Goal: Task Accomplishment & Management: Manage account settings

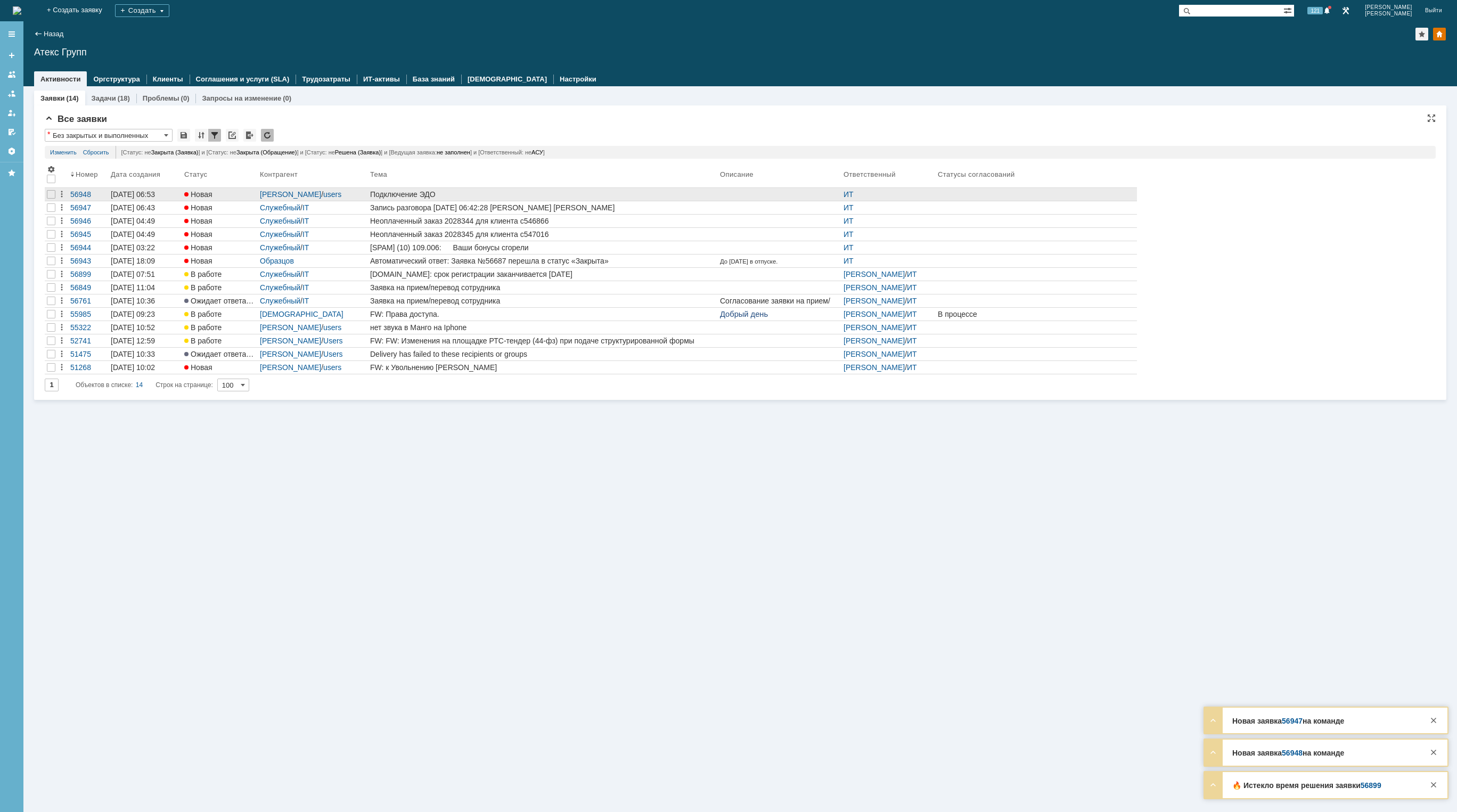
click at [522, 189] on link "Подключение ЭДО" at bounding box center [543, 194] width 350 height 13
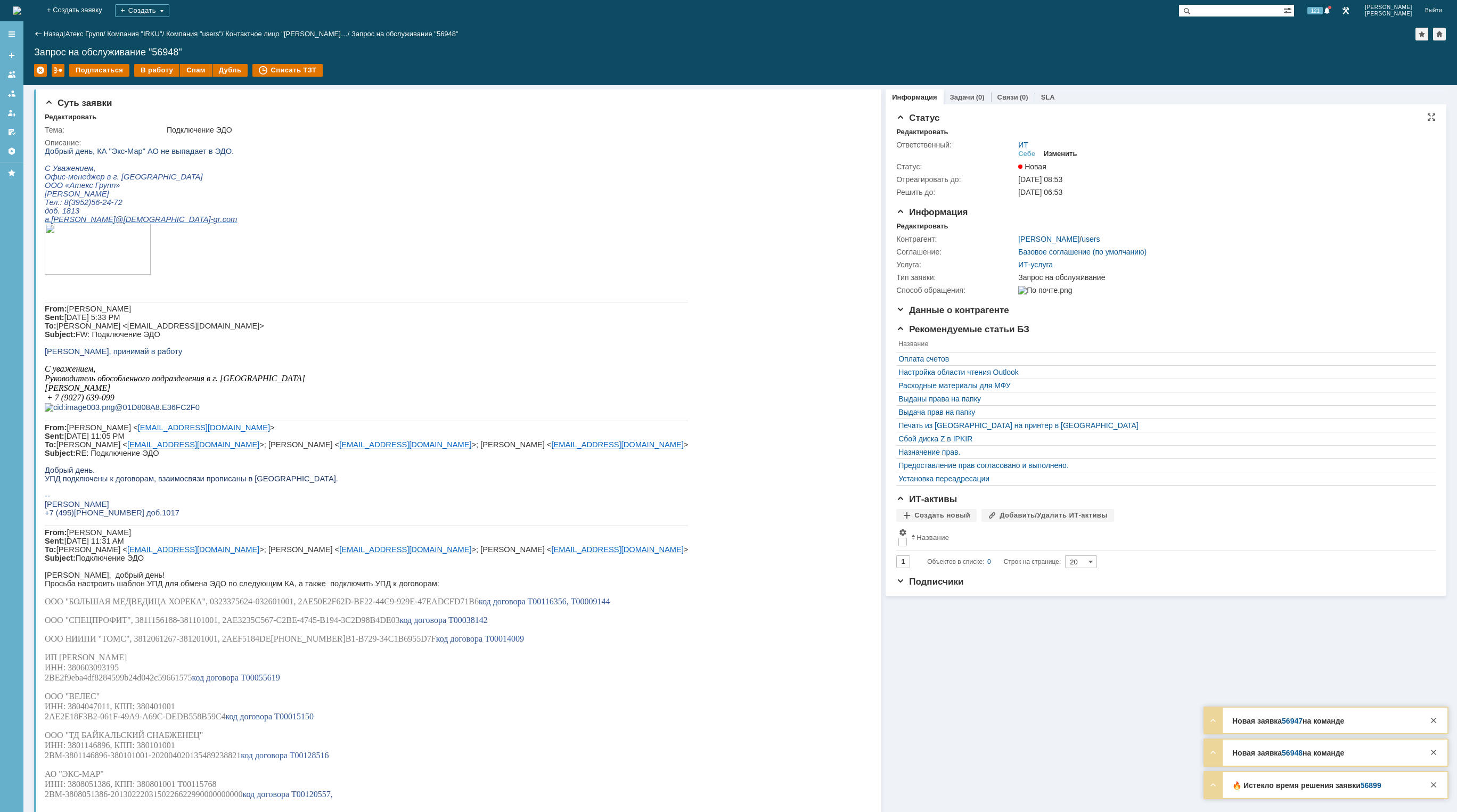
click at [1062, 153] on div "Изменить" at bounding box center [1060, 154] width 33 height 9
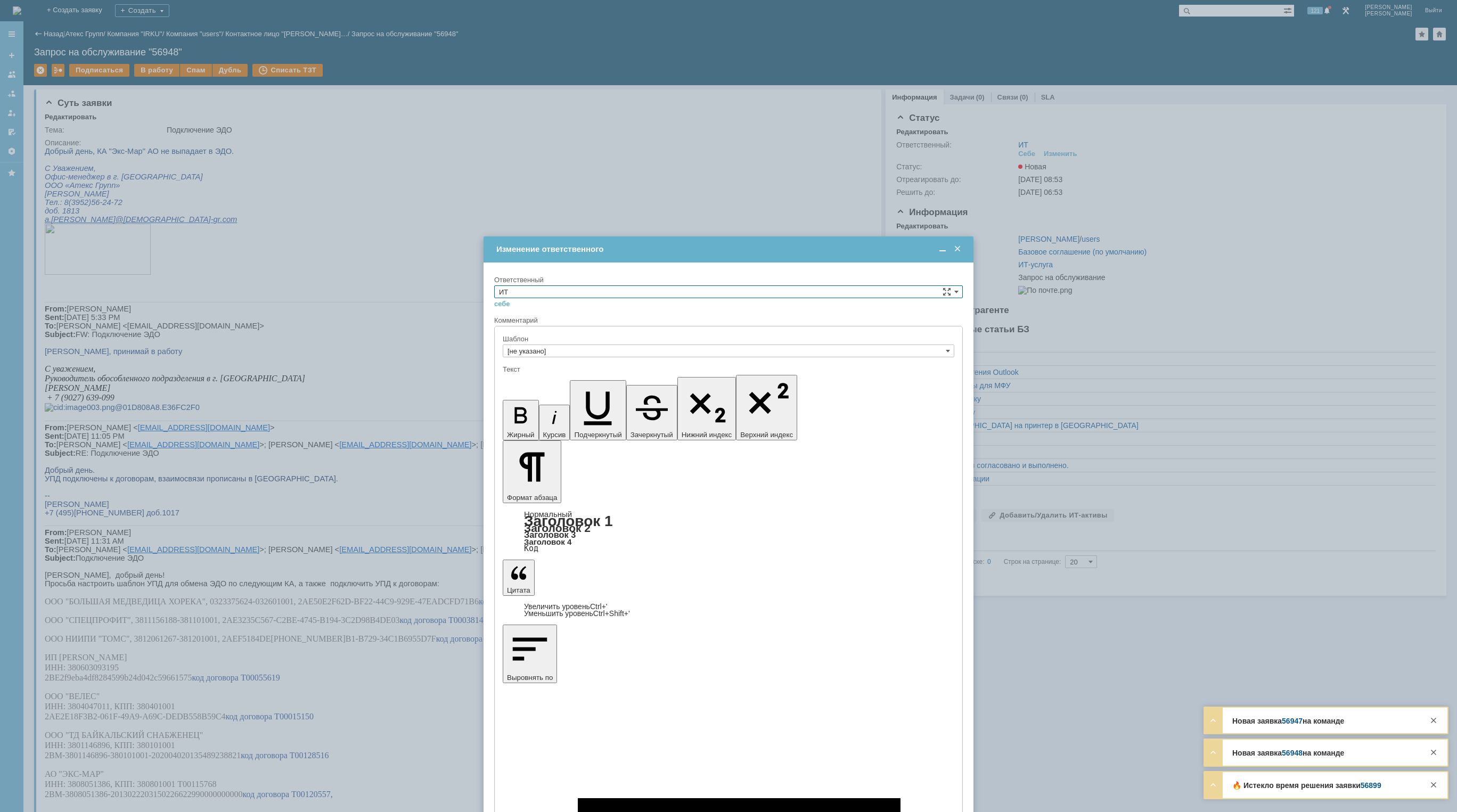
click at [637, 292] on input "ИТ" at bounding box center [728, 291] width 468 height 13
click at [609, 378] on span "АСУ" at bounding box center [729, 380] width 459 height 9
type input "АСУ"
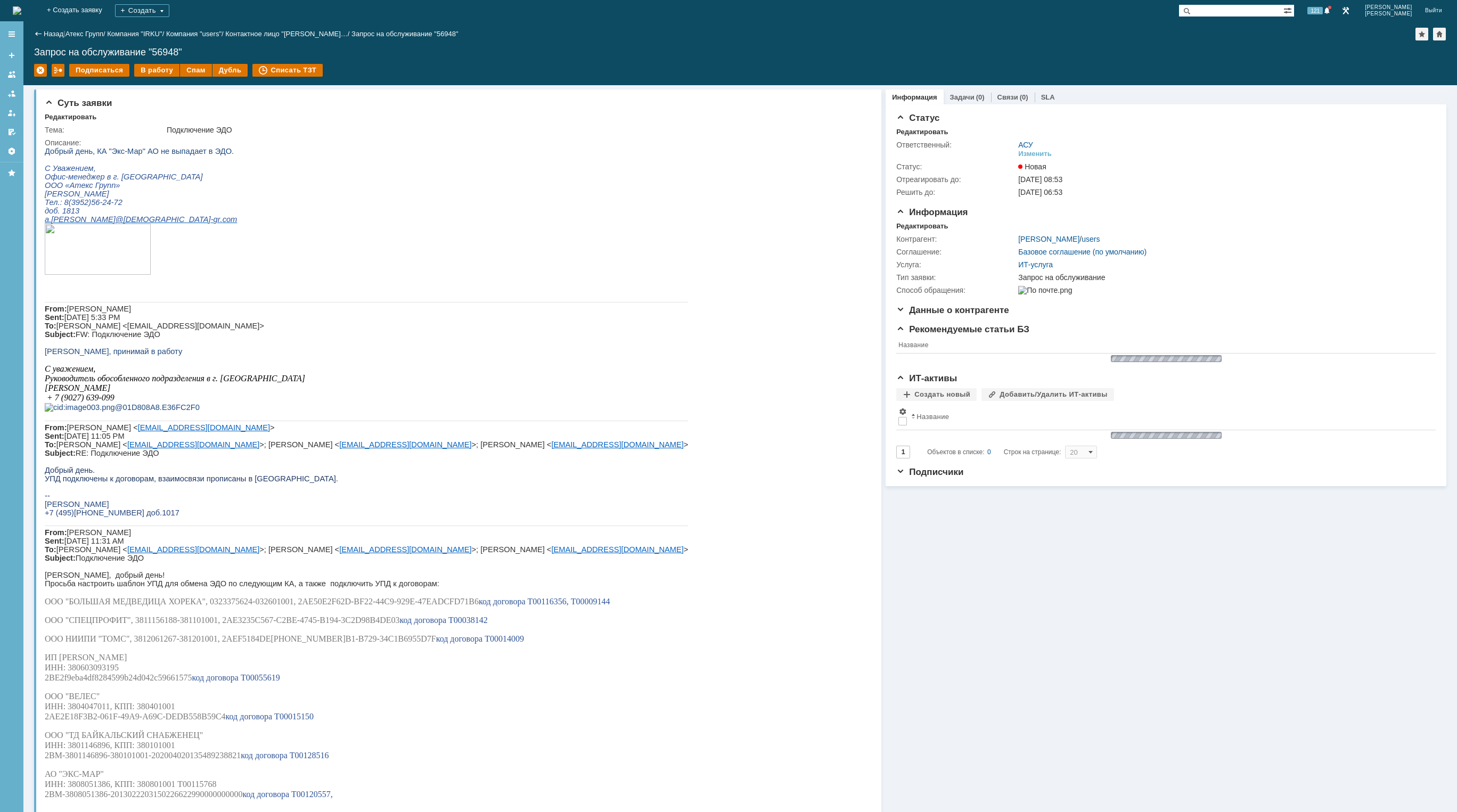
click at [21, 10] on img at bounding box center [17, 11] width 9 height 9
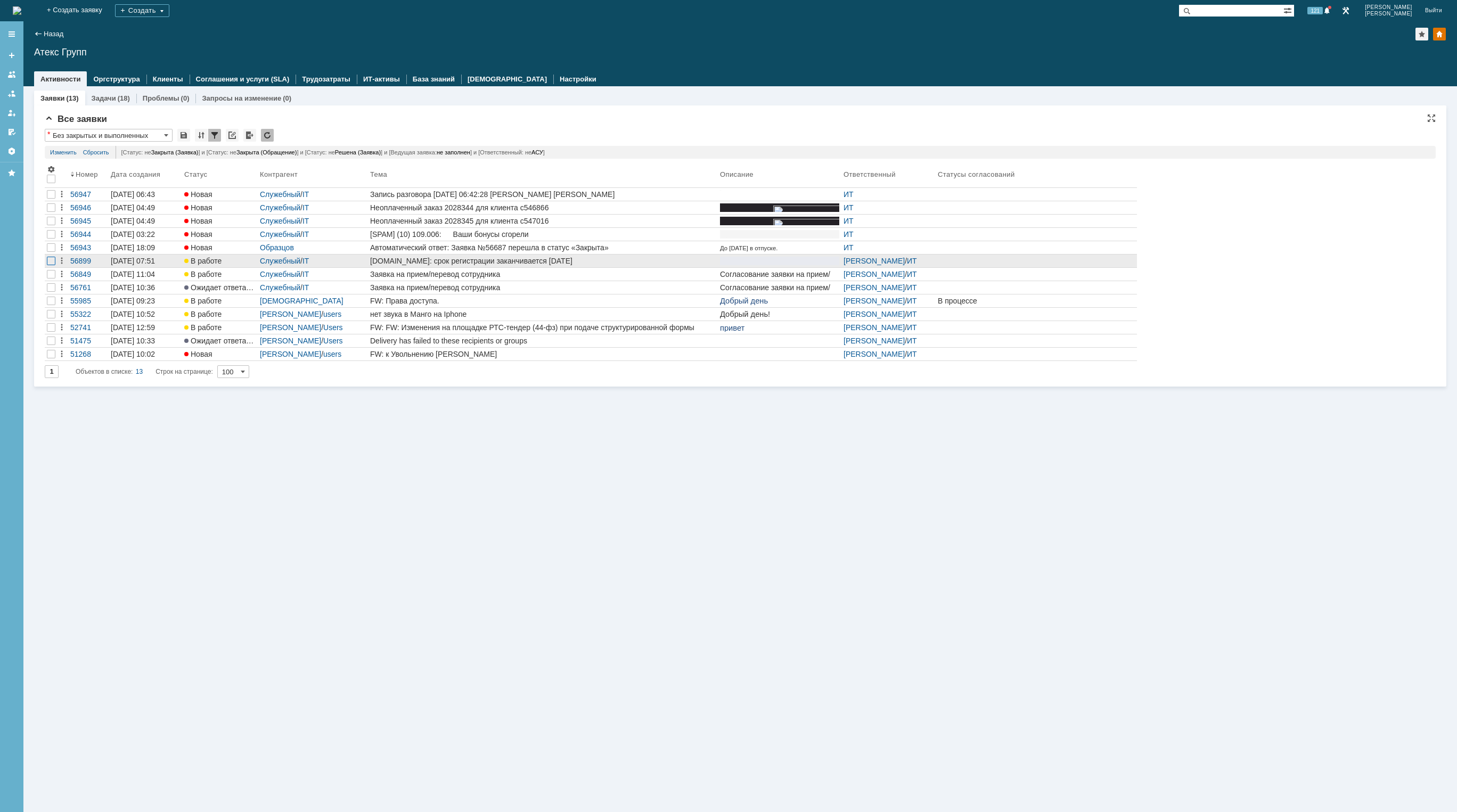
click at [51, 212] on div at bounding box center [51, 208] width 9 height 9
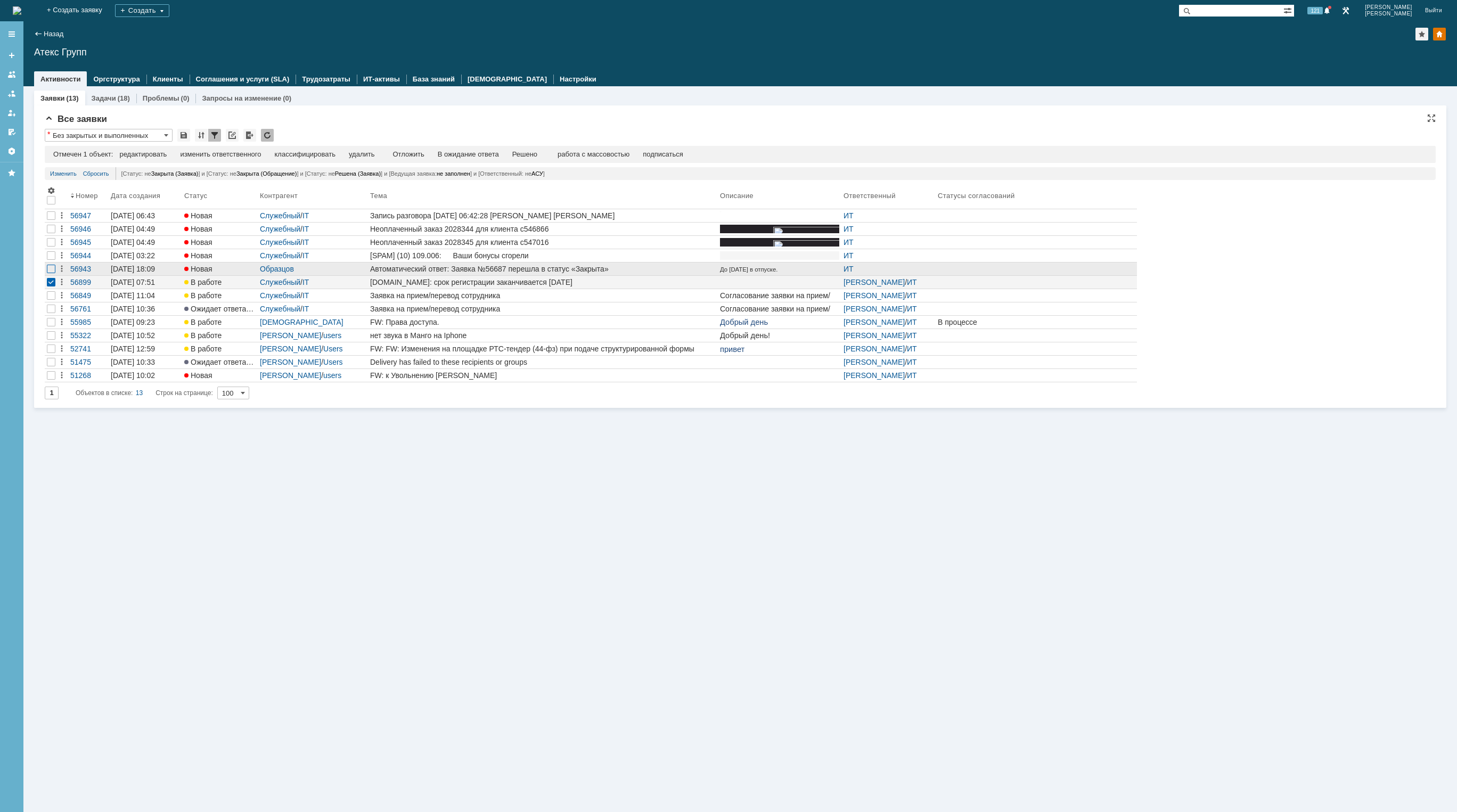
click at [55, 220] on div at bounding box center [51, 216] width 9 height 9
click at [53, 233] on div at bounding box center [51, 229] width 9 height 9
click at [52, 247] on div at bounding box center [51, 242] width 13 height 13
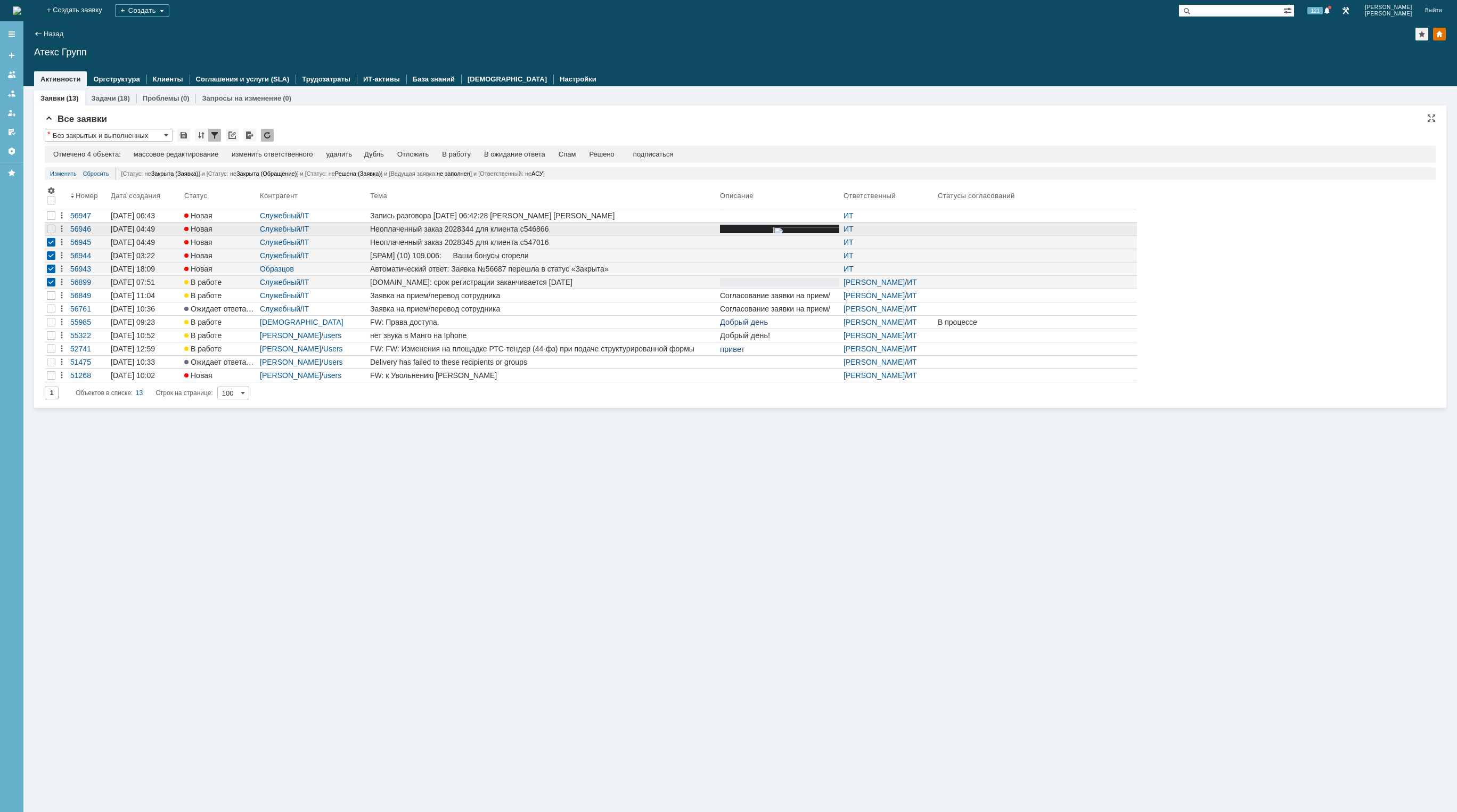
click at [51, 235] on div at bounding box center [51, 229] width 13 height 13
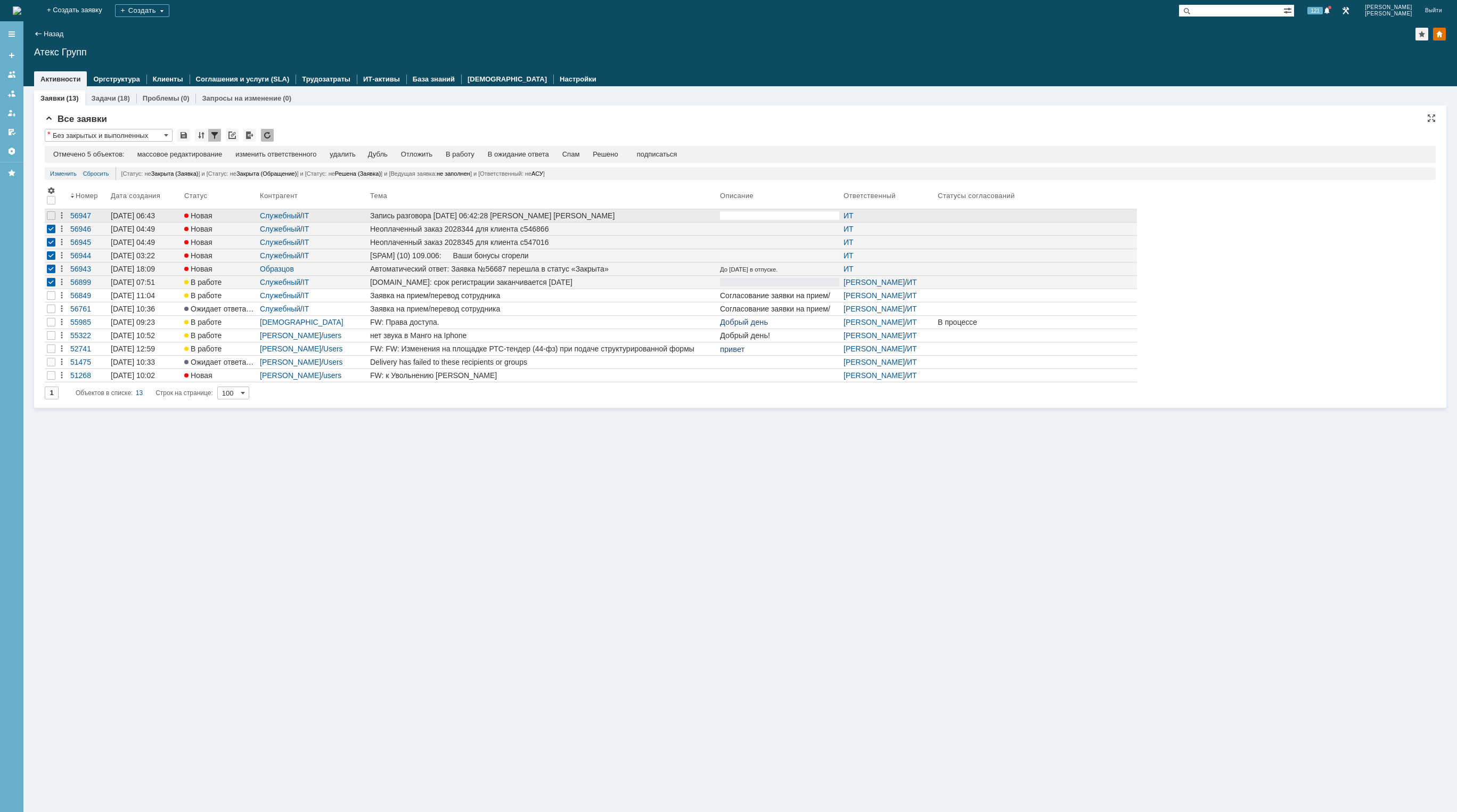
click at [49, 220] on div at bounding box center [51, 215] width 13 height 13
click at [347, 155] on div "удалить" at bounding box center [342, 155] width 25 height 9
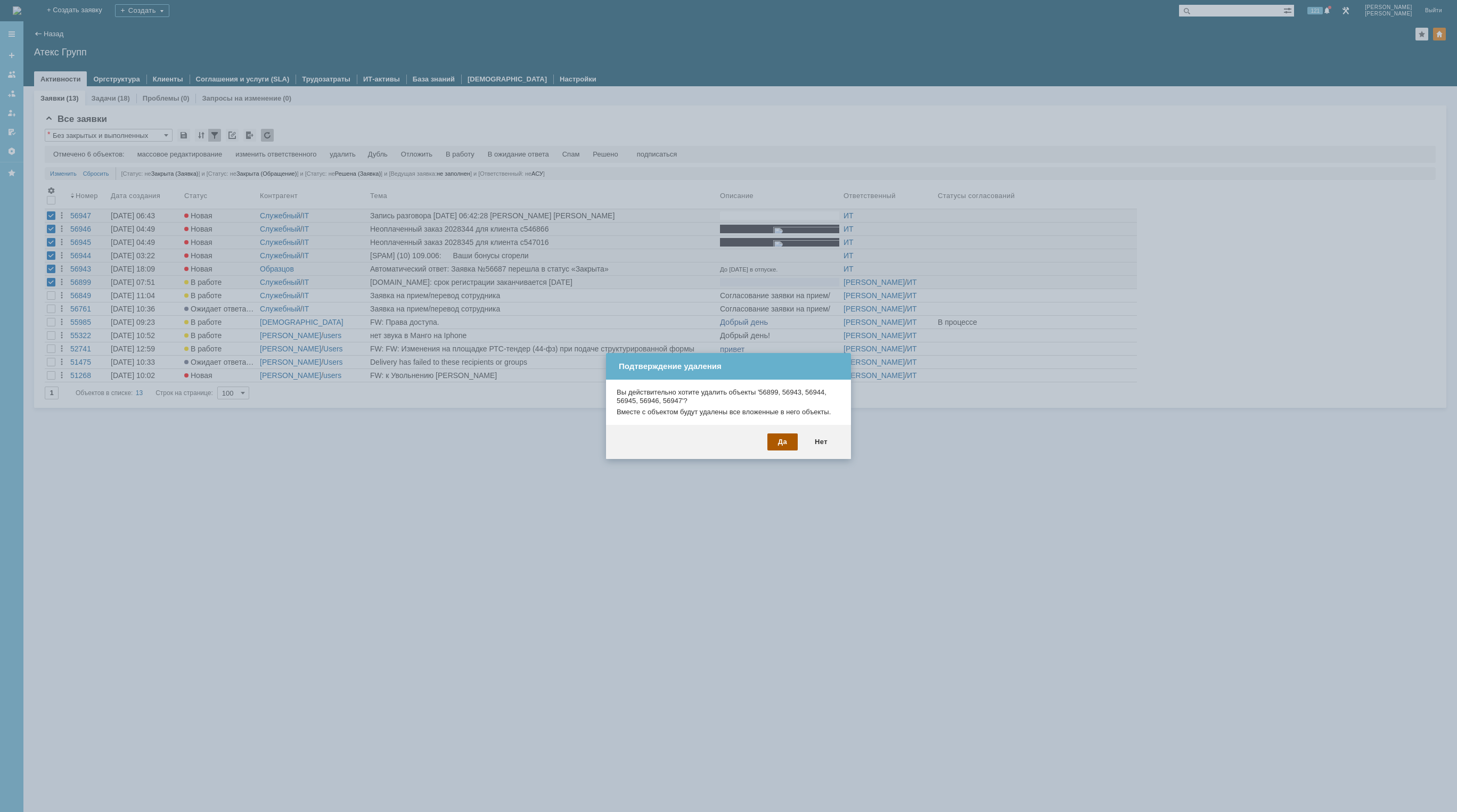
click at [775, 442] on div "Да" at bounding box center [782, 442] width 30 height 17
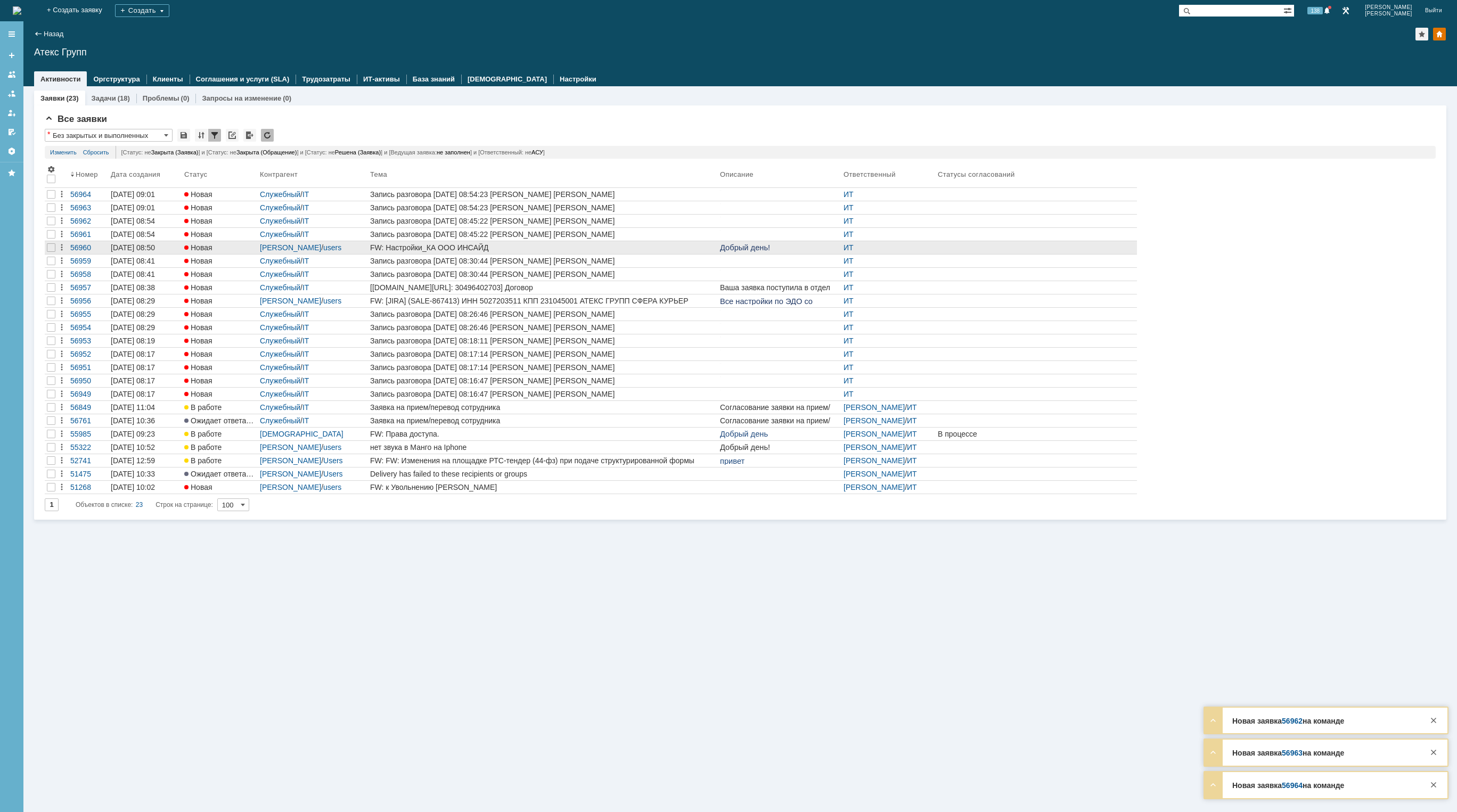
click at [441, 247] on div "FW: Настройки_КА ООО ИНСАЙД" at bounding box center [543, 247] width 346 height 9
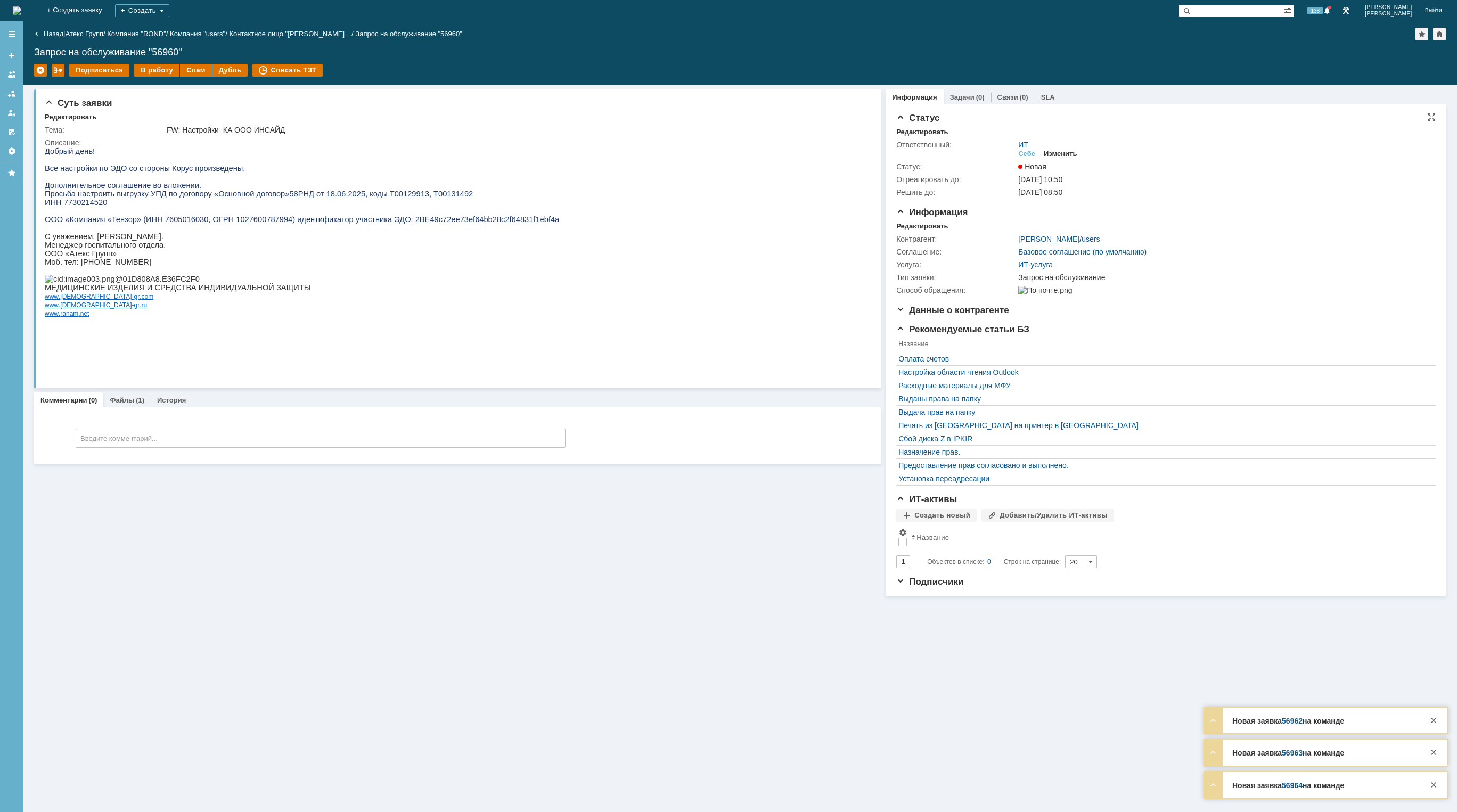
click at [1069, 156] on div "Изменить" at bounding box center [1060, 154] width 33 height 9
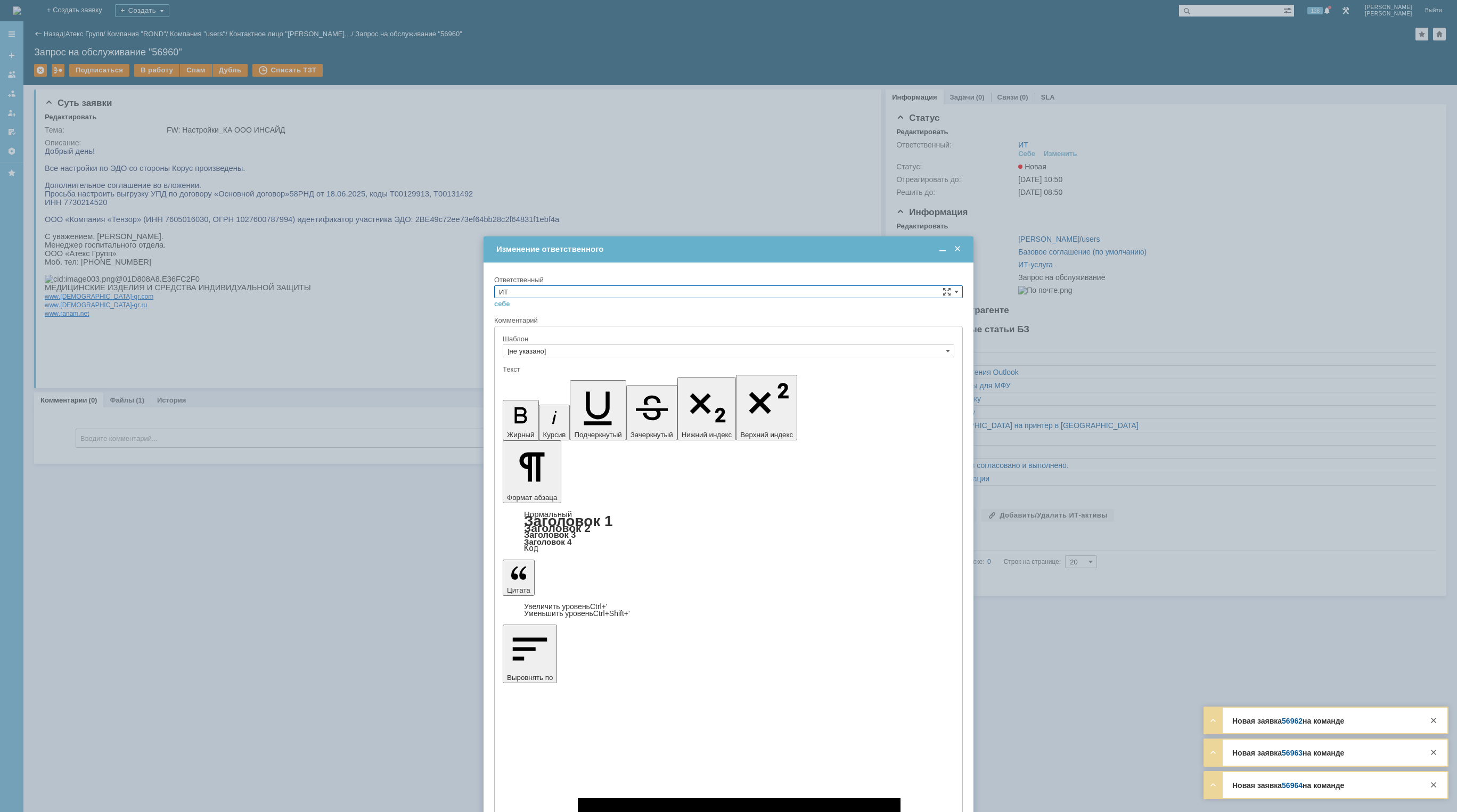
click at [765, 294] on input "ИТ" at bounding box center [728, 291] width 468 height 13
click at [733, 381] on span "АСУ" at bounding box center [729, 380] width 459 height 9
type input "АСУ"
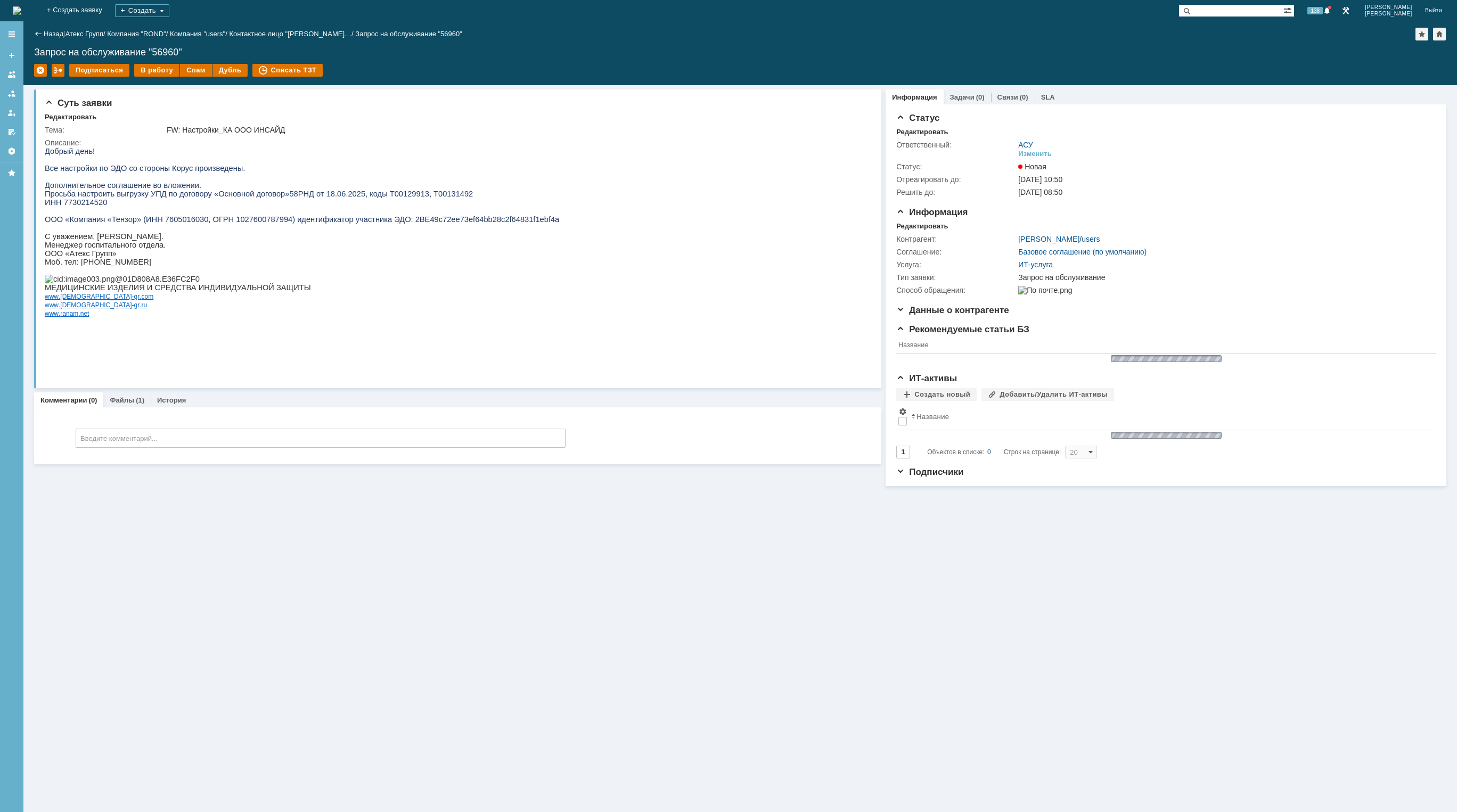
click at [21, 9] on img at bounding box center [17, 11] width 9 height 9
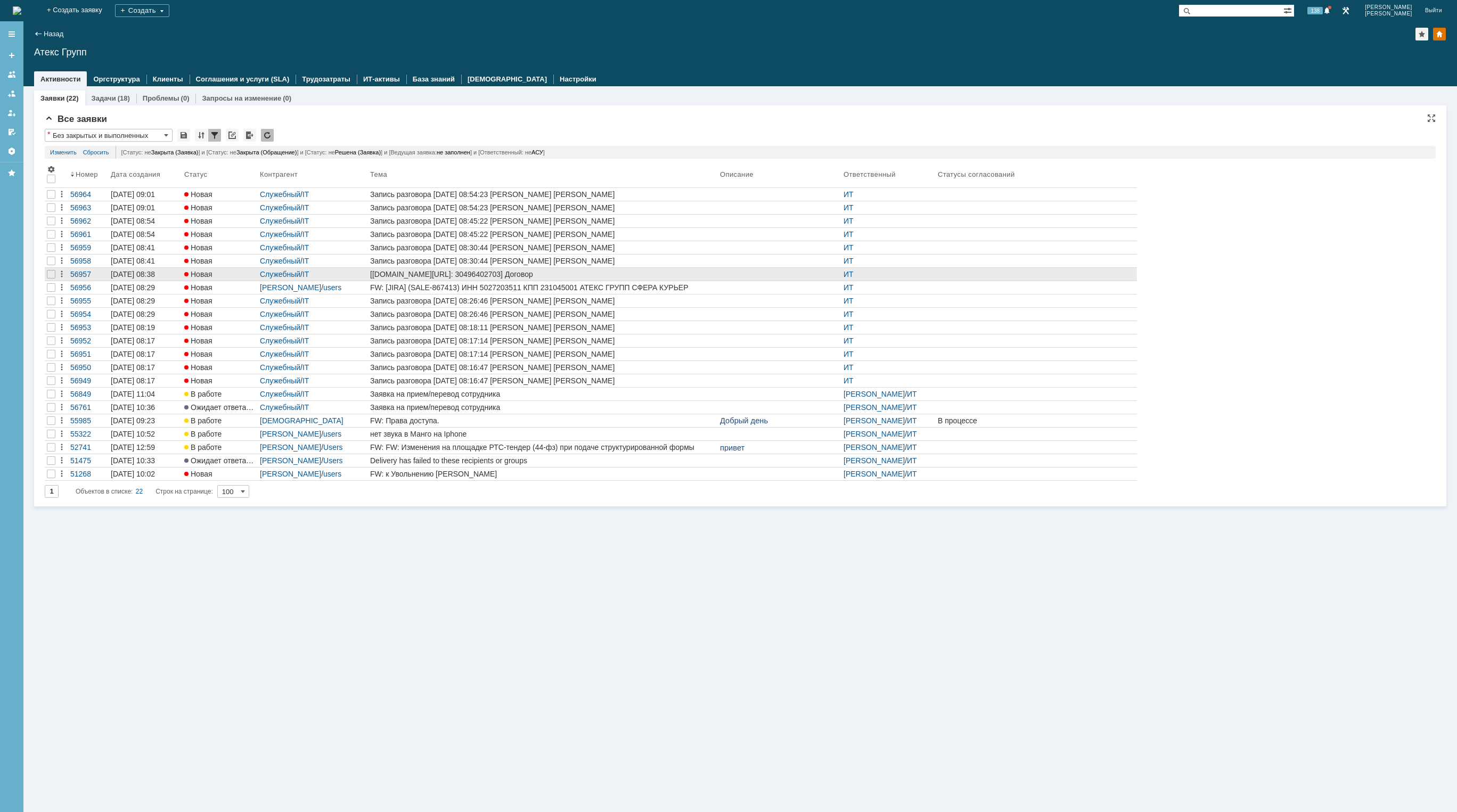
click at [528, 273] on div "[[DOMAIN_NAME][URL]: 30496402703] Договор" at bounding box center [543, 274] width 346 height 9
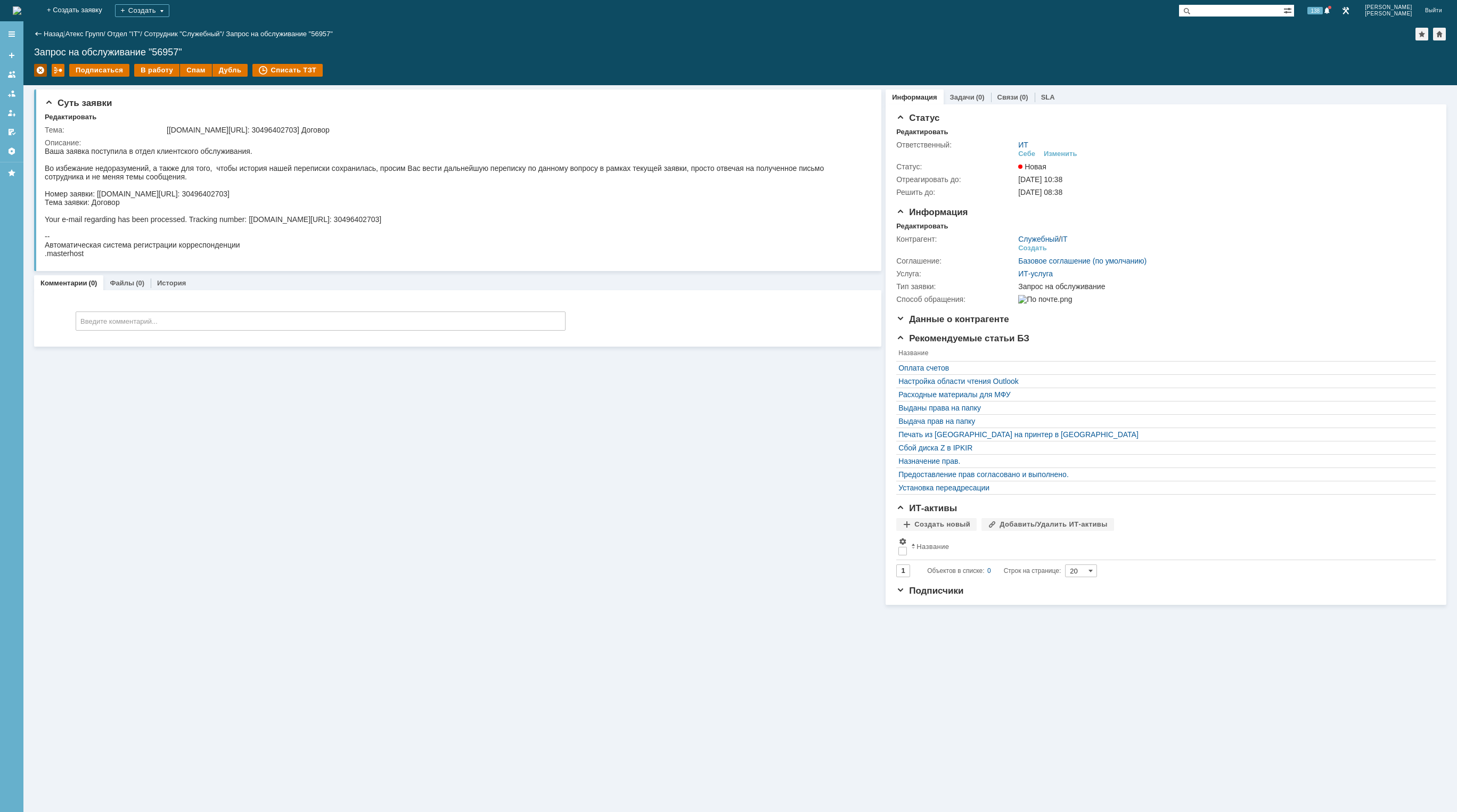
click at [46, 72] on div at bounding box center [40, 70] width 13 height 13
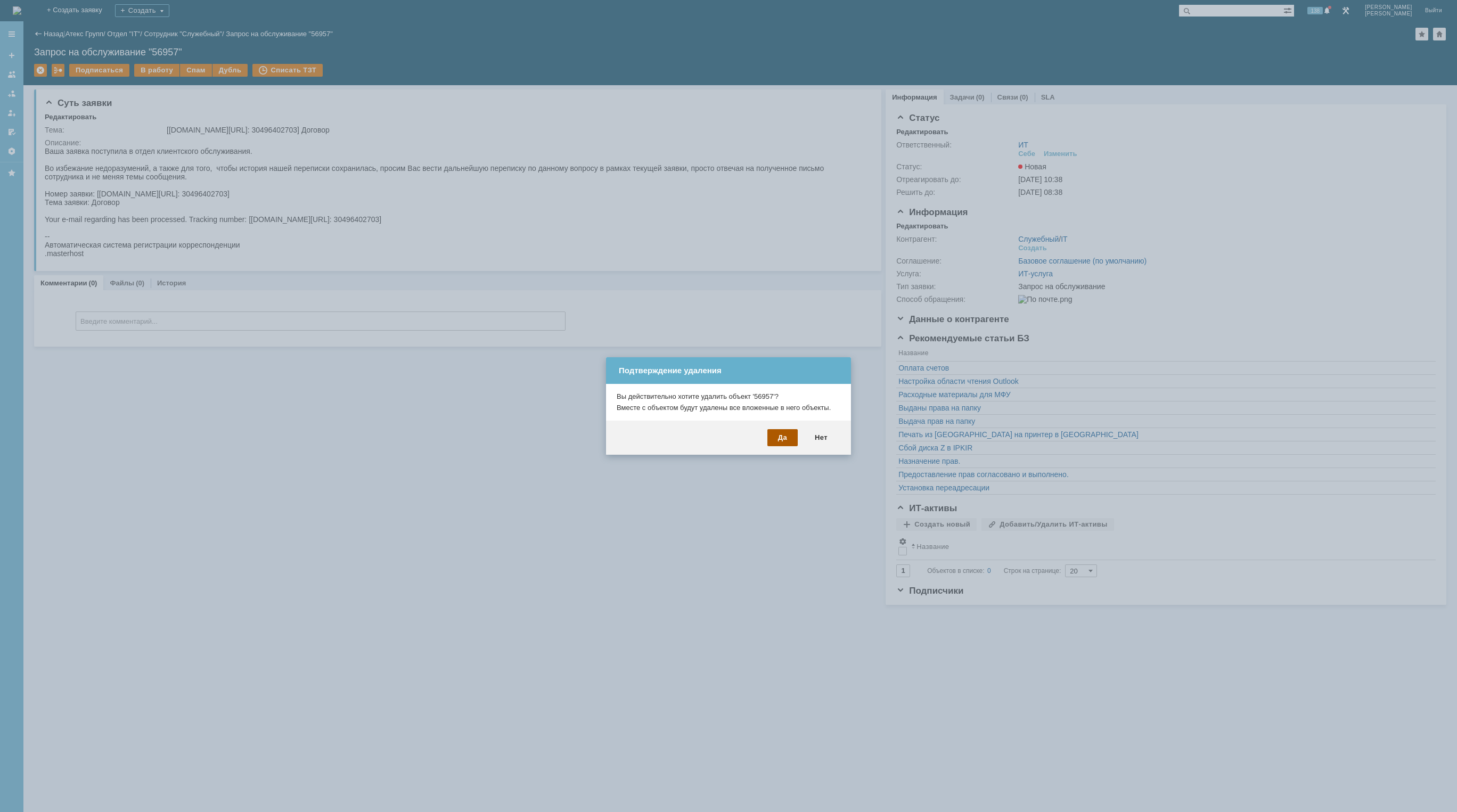
click at [786, 445] on div "Да" at bounding box center [782, 438] width 30 height 17
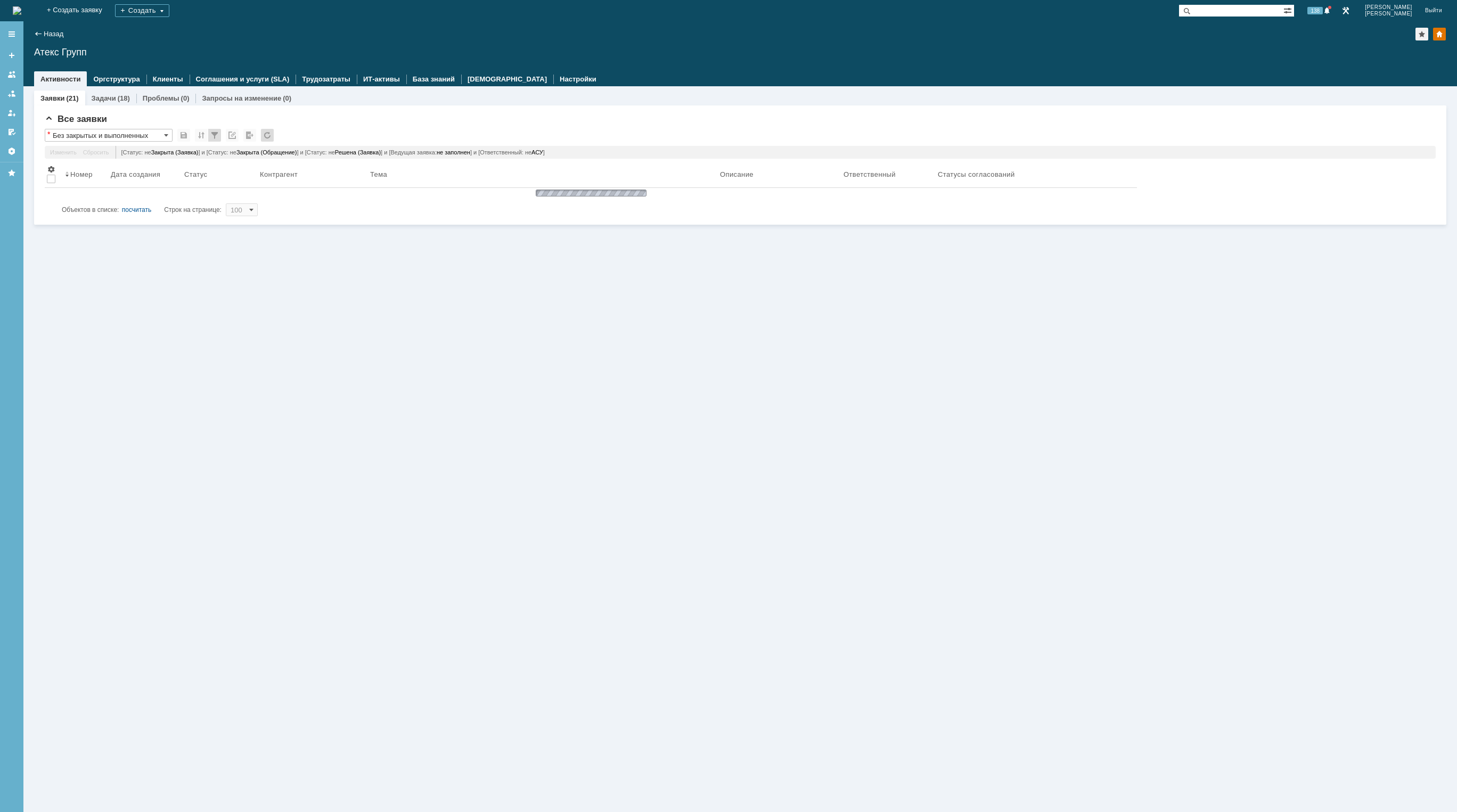
click at [21, 12] on img at bounding box center [17, 11] width 9 height 9
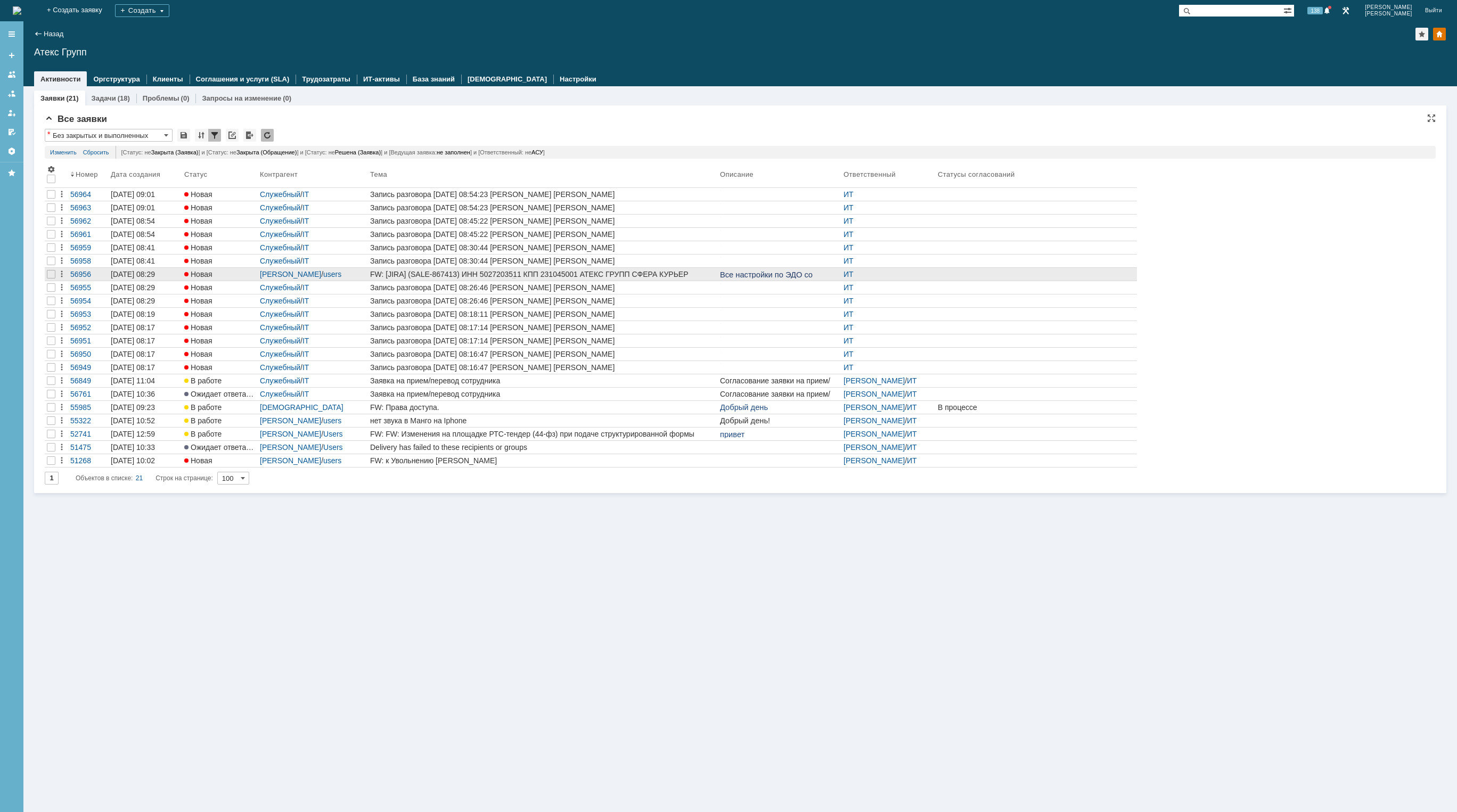
click at [562, 273] on div "FW: [JIRA] (SALE-867413) ИНН 5027203511 КПП 231045001 АТЕКС ГРУПП СФЕРА КУРЬЕР …" at bounding box center [543, 274] width 346 height 9
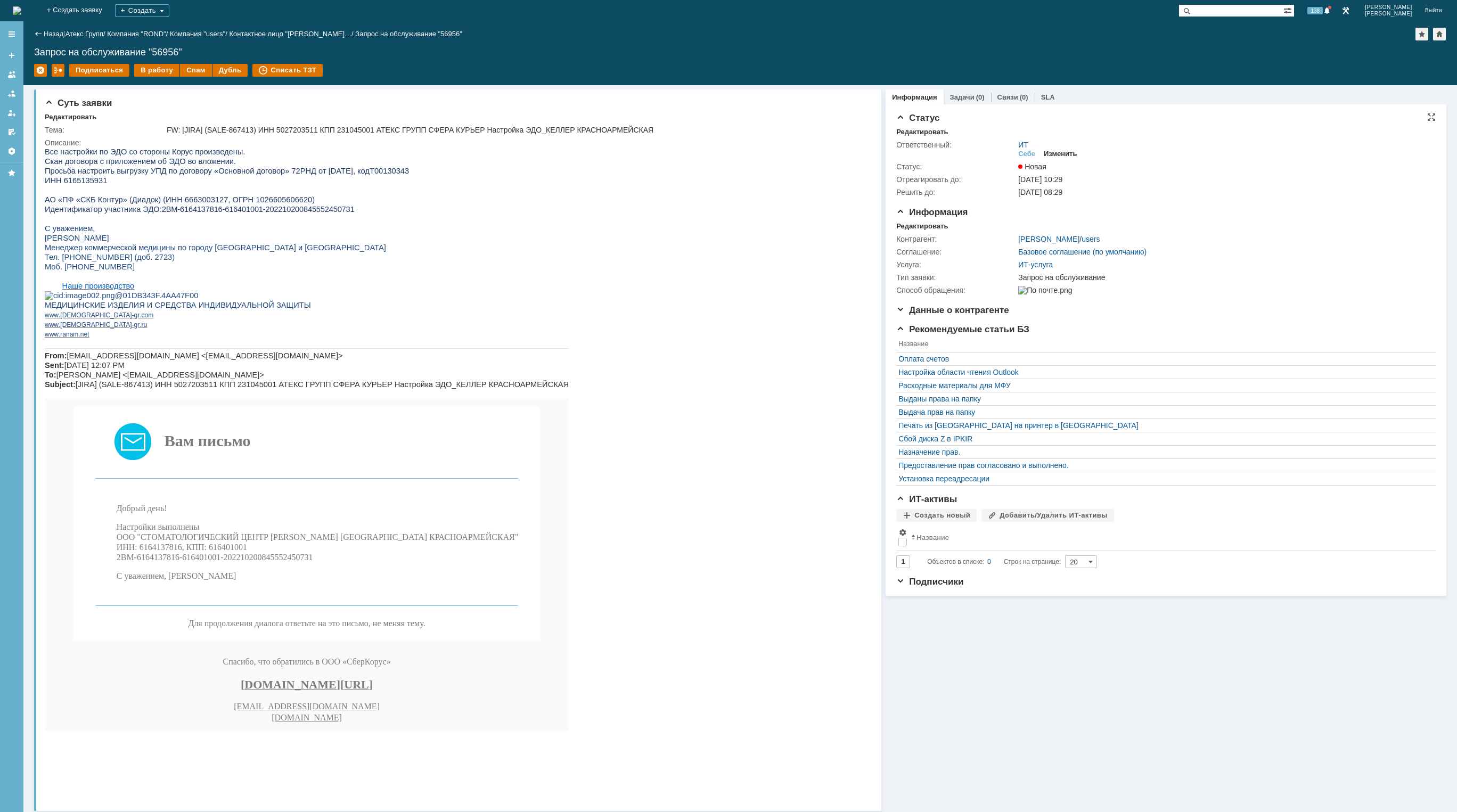
click at [1064, 153] on div "Изменить" at bounding box center [1060, 154] width 33 height 9
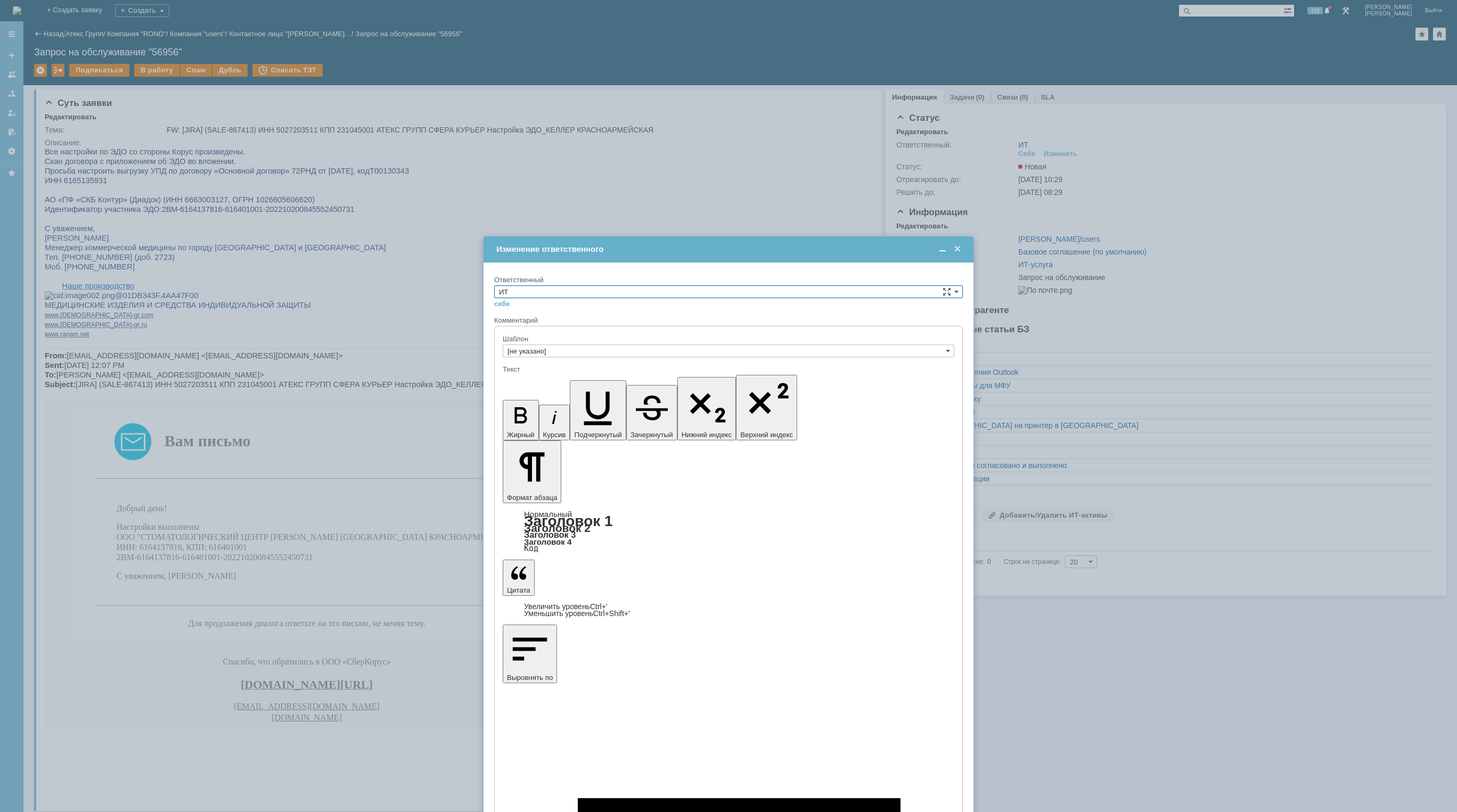
click at [759, 289] on input "ИТ" at bounding box center [728, 291] width 468 height 13
click at [716, 380] on span "АСУ" at bounding box center [729, 380] width 459 height 9
type input "АСУ"
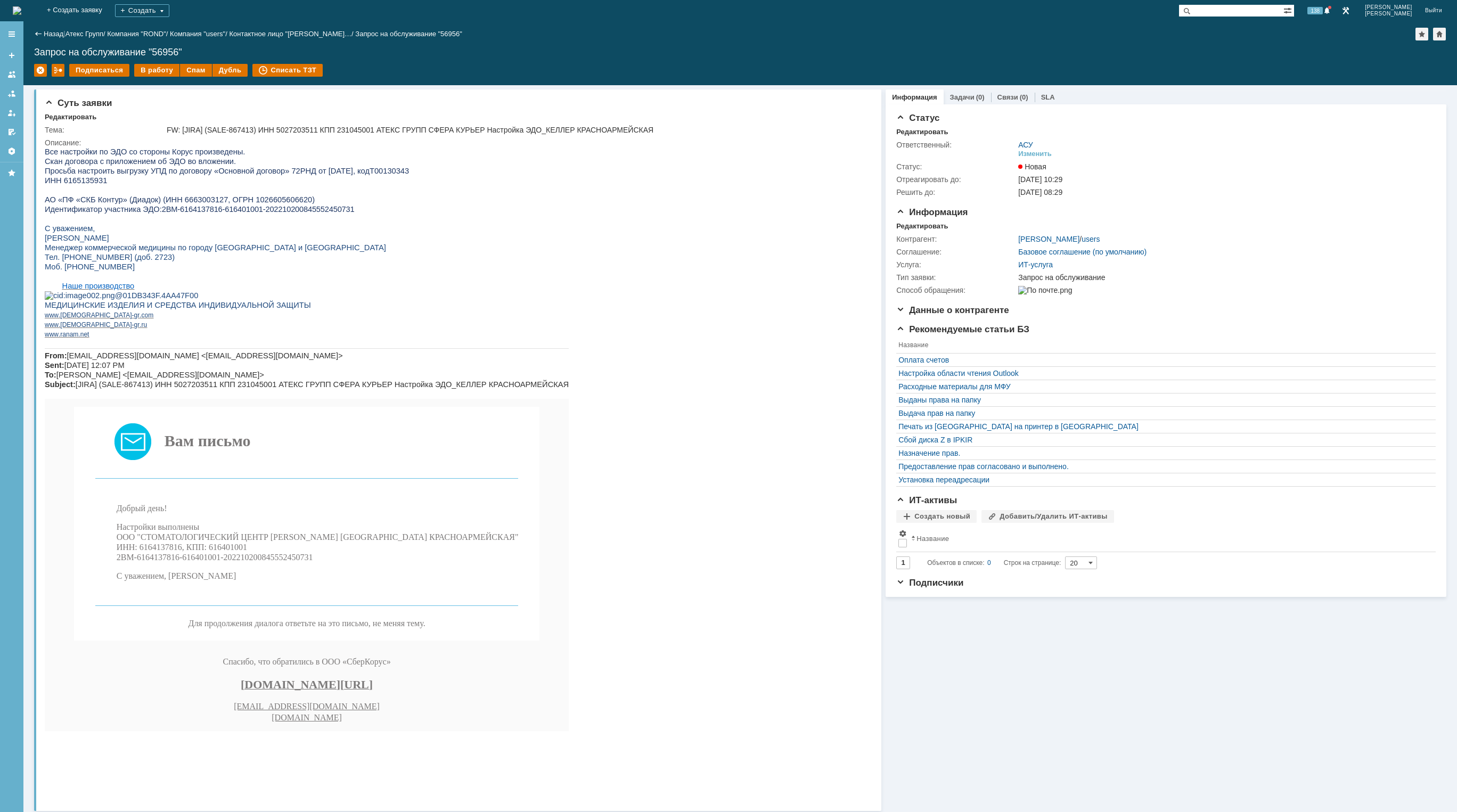
click at [21, 7] on img at bounding box center [17, 11] width 9 height 9
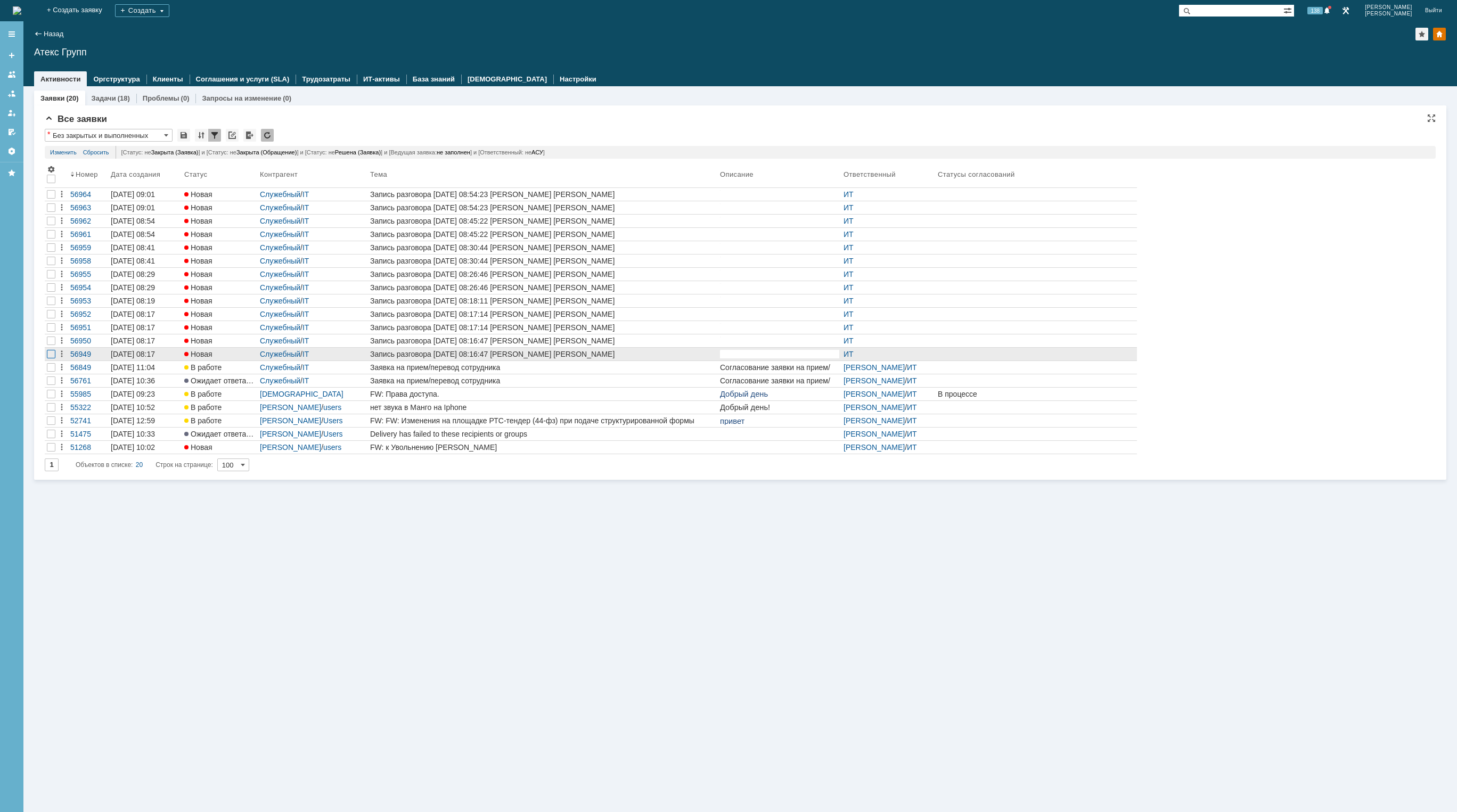
click at [48, 199] on div at bounding box center [51, 194] width 9 height 9
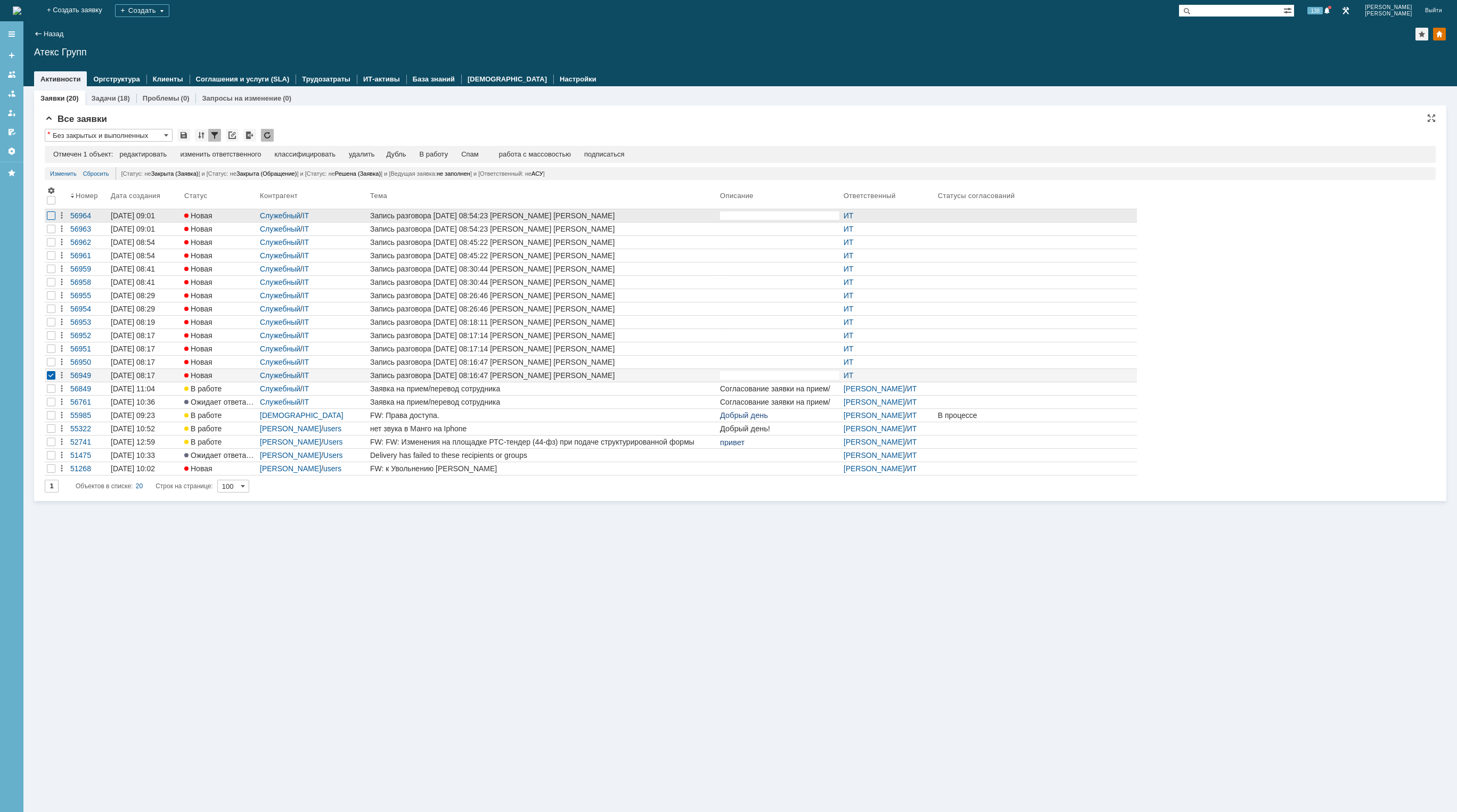
click at [51, 218] on div at bounding box center [51, 216] width 9 height 9
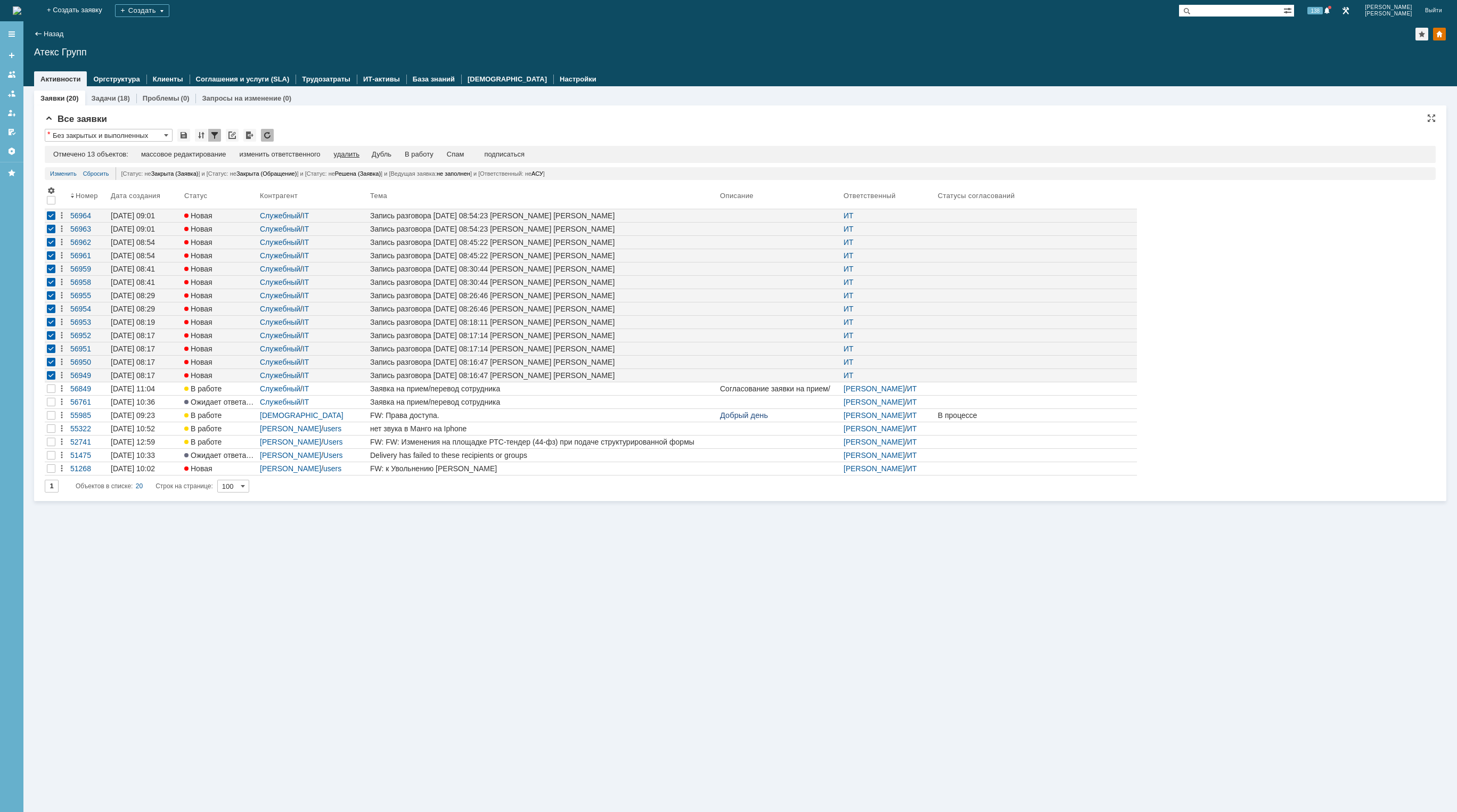
click at [350, 154] on div "удалить" at bounding box center [346, 155] width 25 height 9
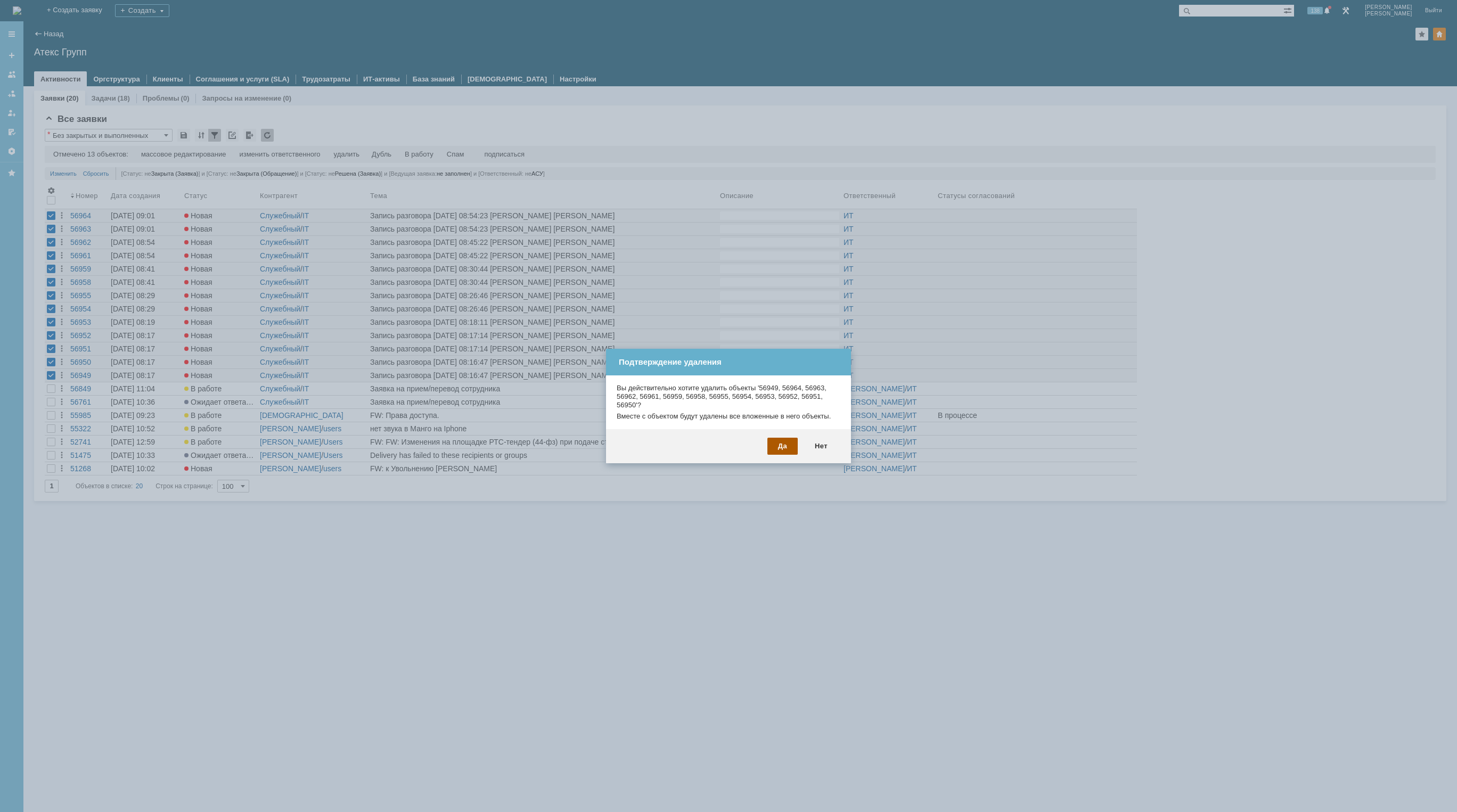
click at [781, 444] on div "Да" at bounding box center [782, 447] width 30 height 17
